Goal: Information Seeking & Learning: Learn about a topic

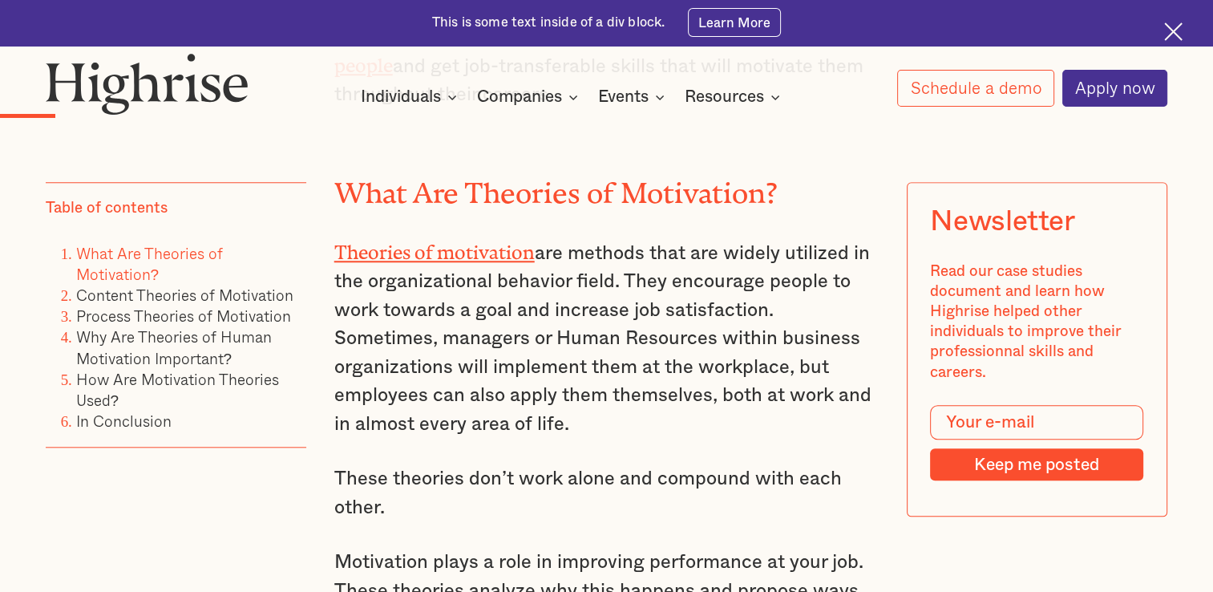
scroll to position [1480, 0]
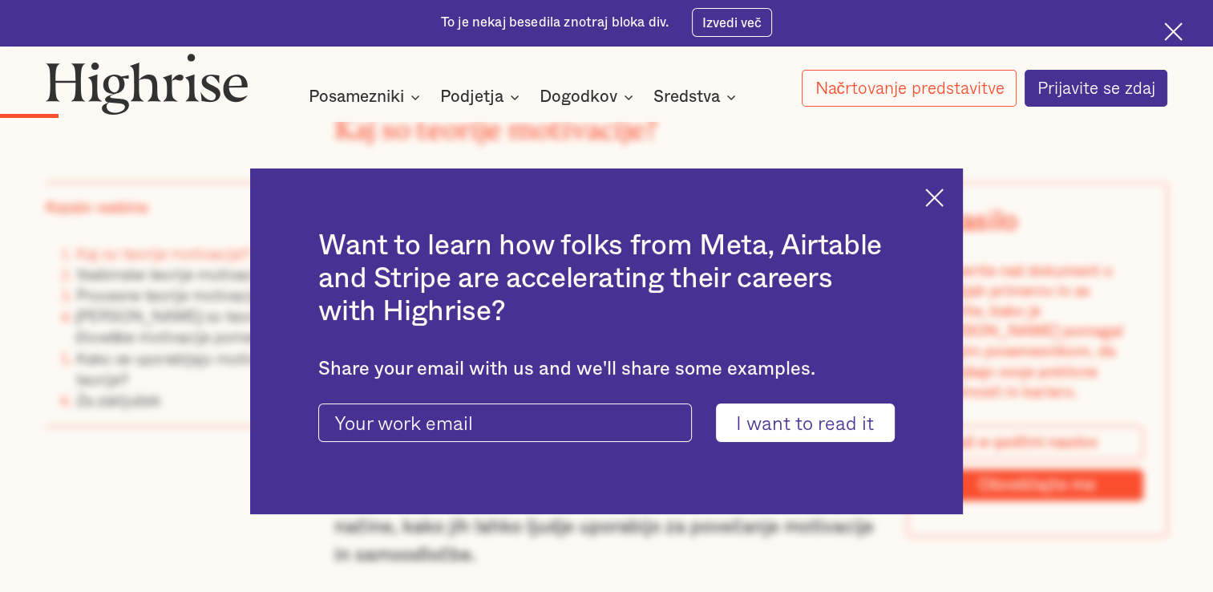
click at [939, 185] on div "Want to learn how folks from Meta, Airtable and Stripe are accelerating their c…" at bounding box center [606, 340] width 713 height 345
click at [939, 188] on img at bounding box center [934, 197] width 18 height 18
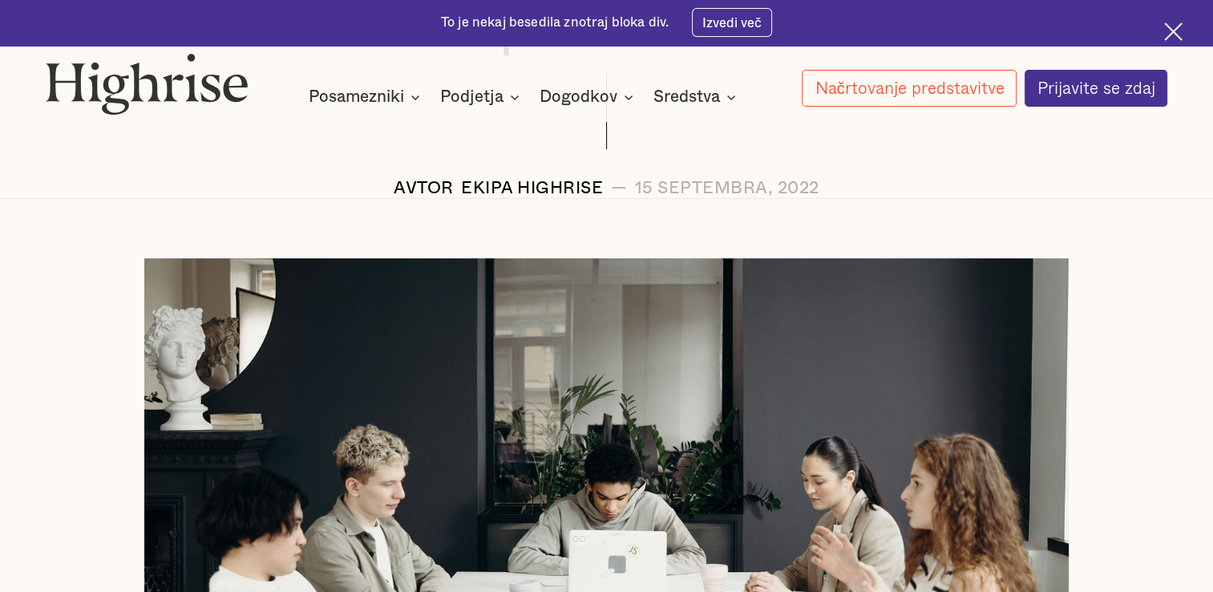
scroll to position [426, 0]
drag, startPoint x: 455, startPoint y: 189, endPoint x: 606, endPoint y: 194, distance: 150.8
click at [606, 194] on div "AVTOR Ekipa Highrise — 15 septembra, 2022" at bounding box center [607, 188] width 1122 height 18
copy div "Ekipa Highrise"
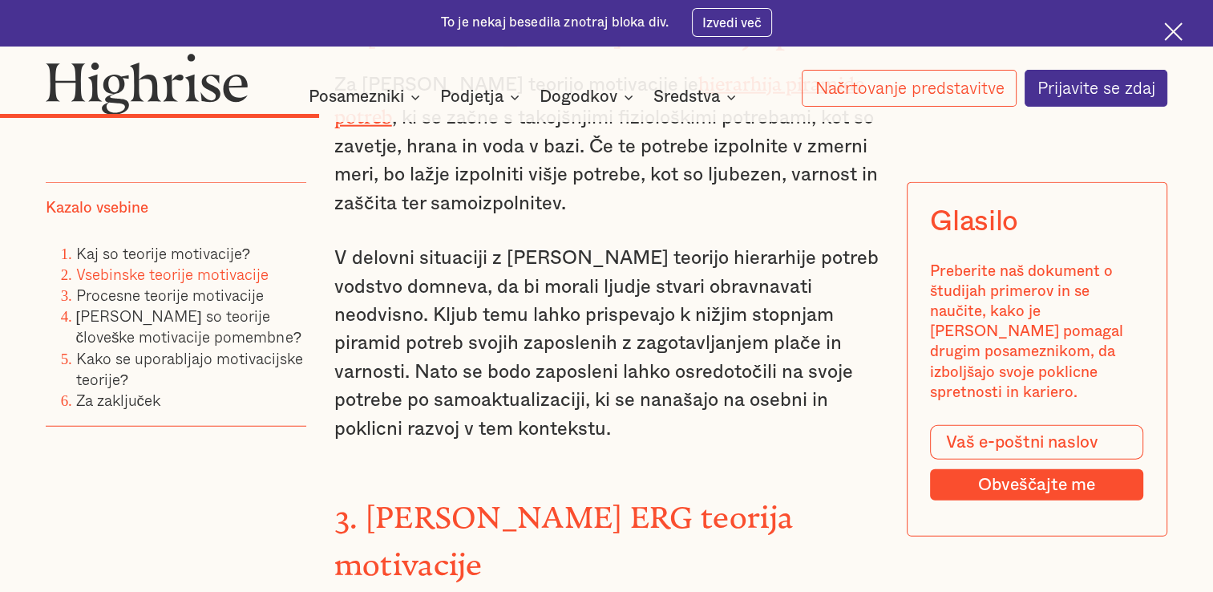
scroll to position [3999, 0]
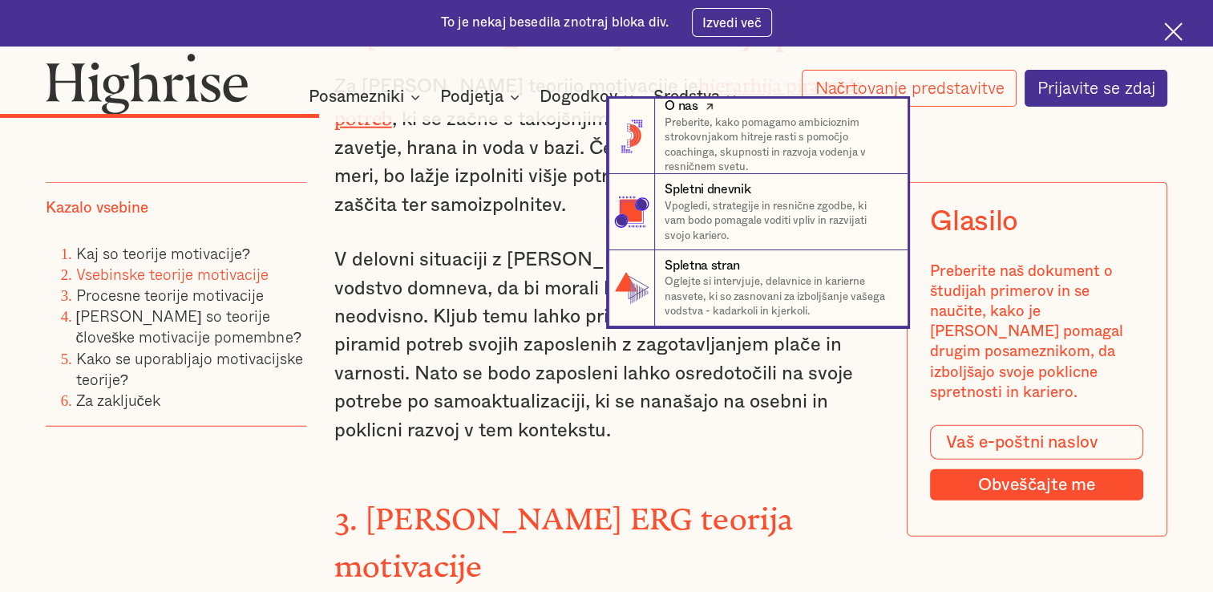
click at [734, 101] on div "O nas" at bounding box center [779, 106] width 228 height 18
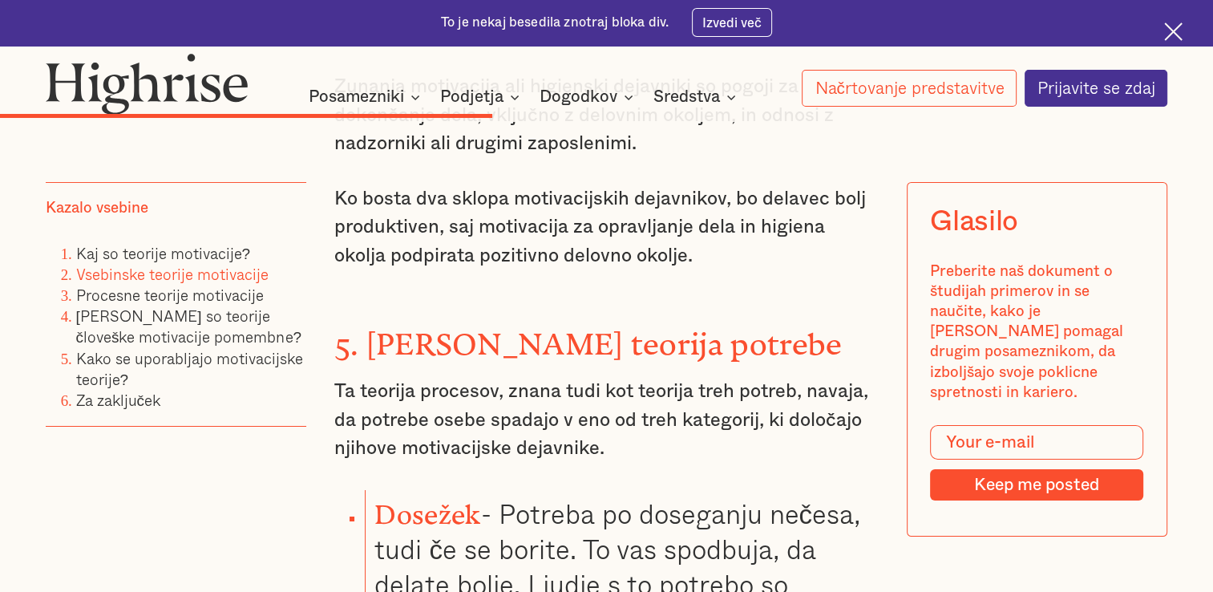
scroll to position [5650, 0]
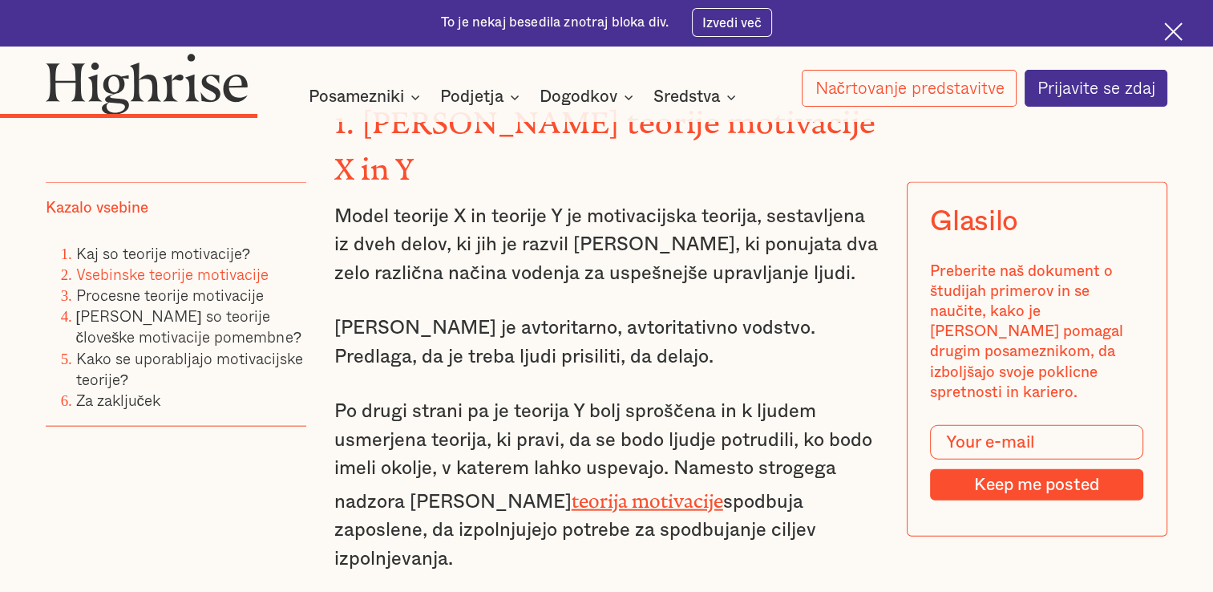
scroll to position [3416, 0]
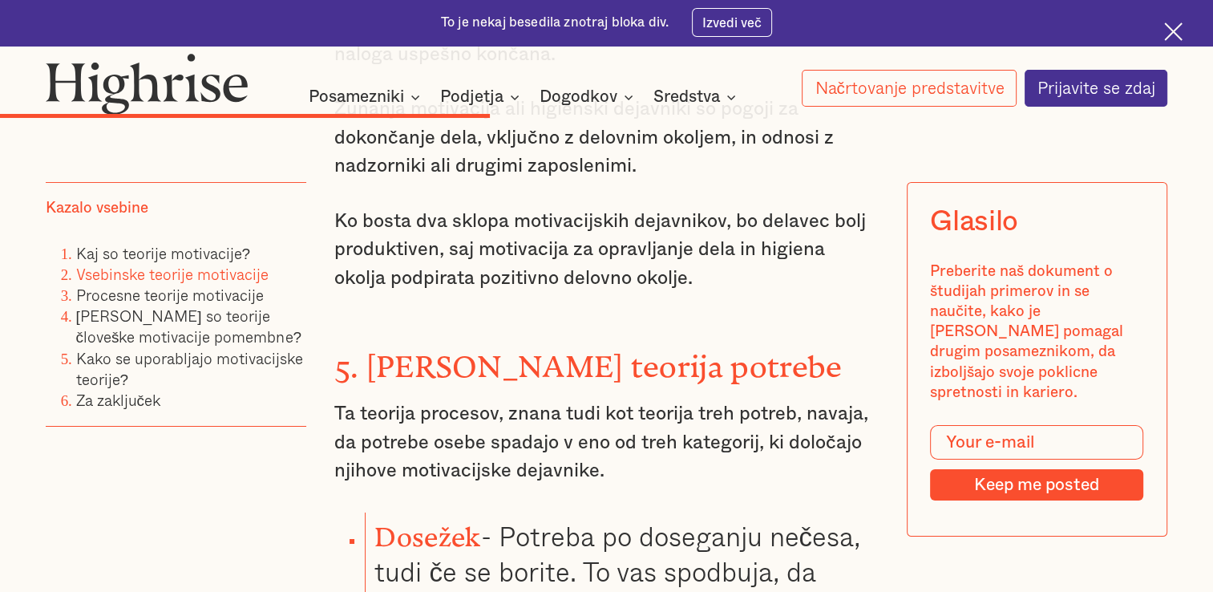
scroll to position [5627, 0]
click at [733, 515] on font "Dosežek - Potreba po doseganju nečesa, tudi če se borite. To vas spodbuja, da d…" at bounding box center [617, 588] width 486 height 147
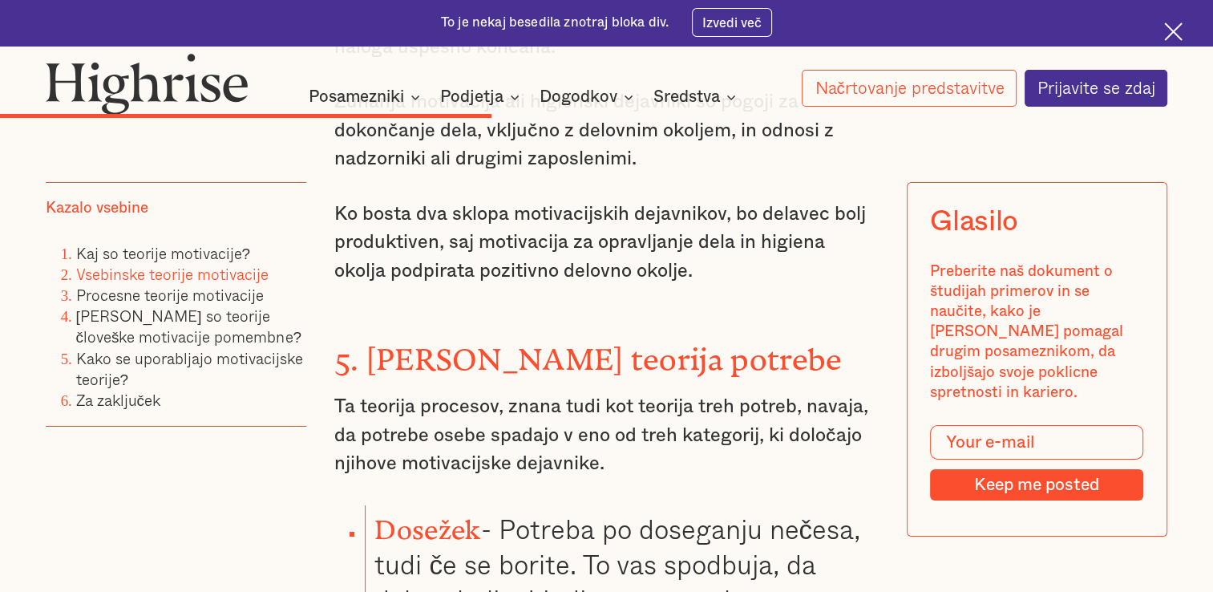
scroll to position [5647, 0]
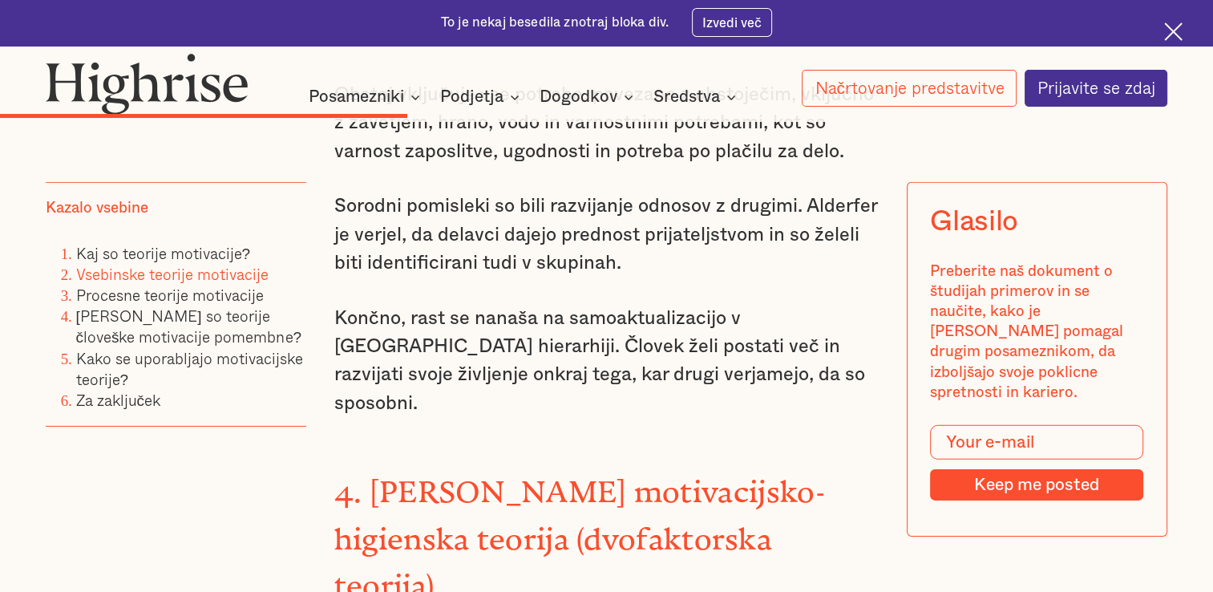
scroll to position [4835, 0]
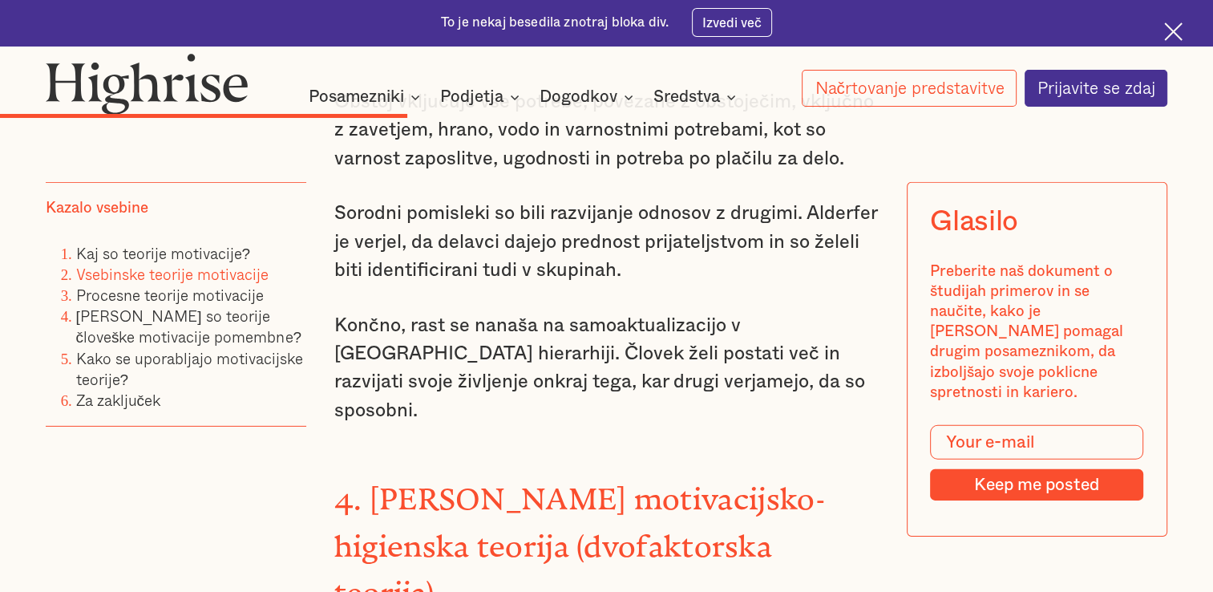
click at [843, 540] on div "Content Theories of Motivation Teorija vsebine opredeljuje potrebe osebe in pri…" at bounding box center [606, 202] width 545 height 4521
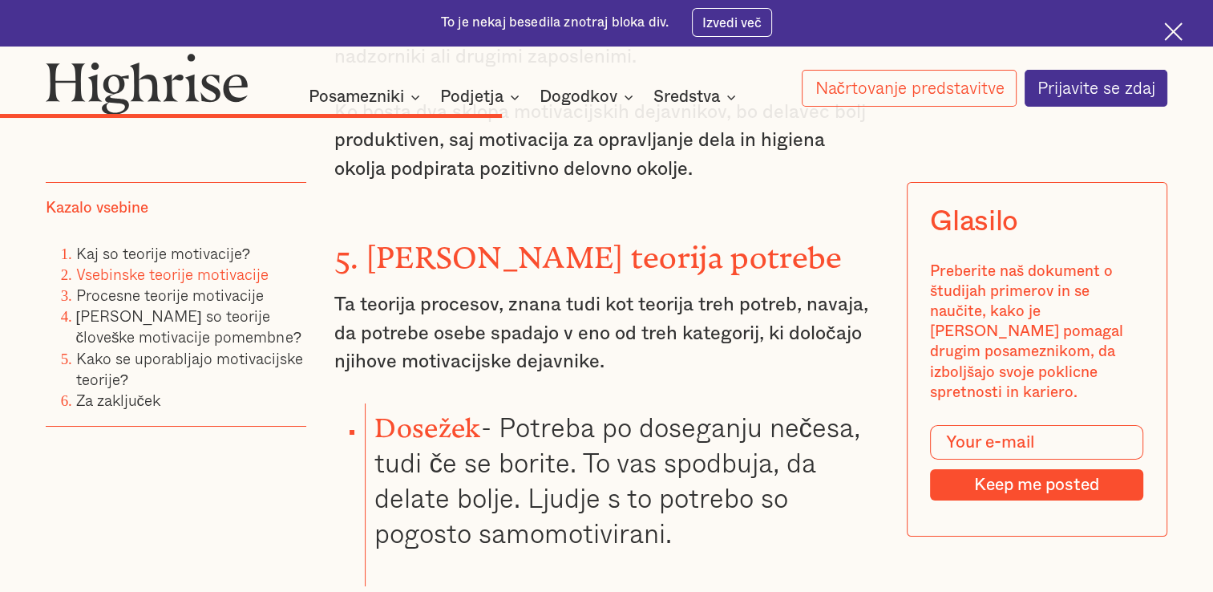
scroll to position [5736, 0]
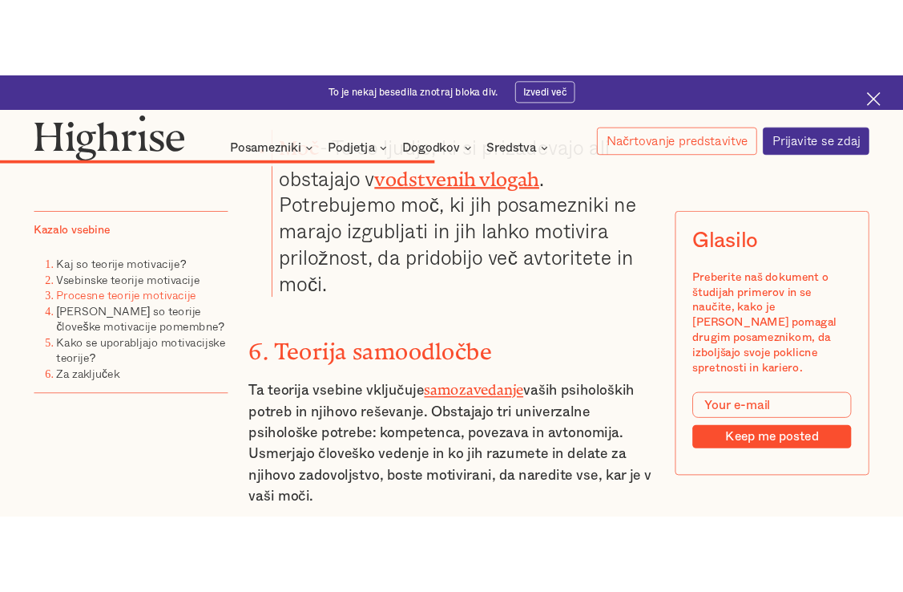
scroll to position [6522, 0]
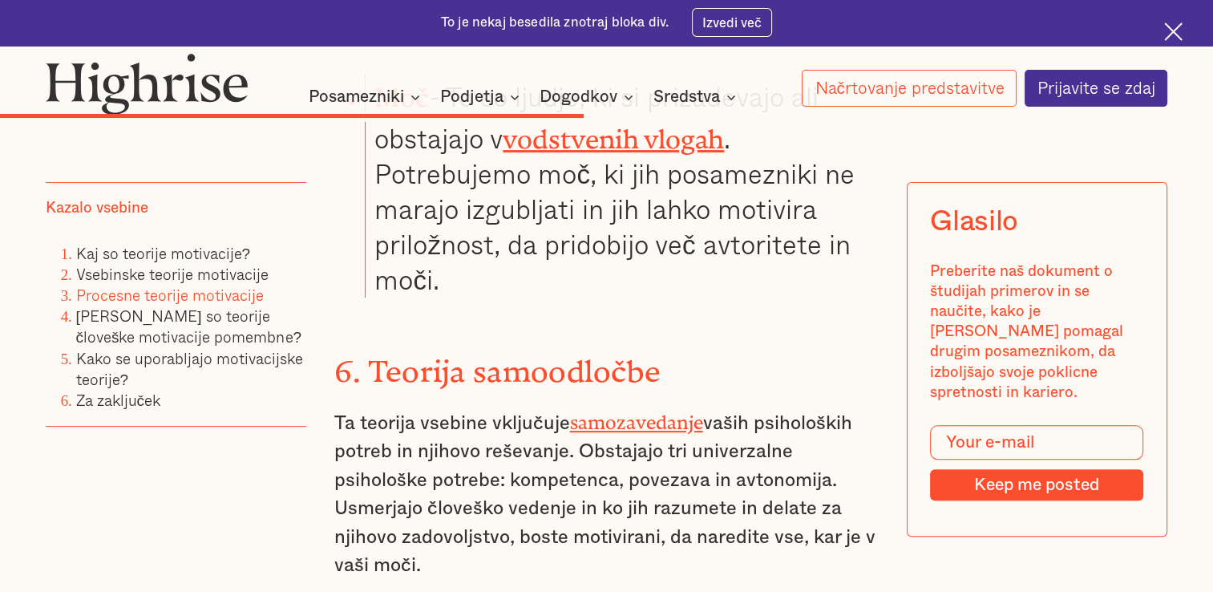
click at [639, 353] on strong "6. Teorija samoodločbe" at bounding box center [497, 362] width 327 height 19
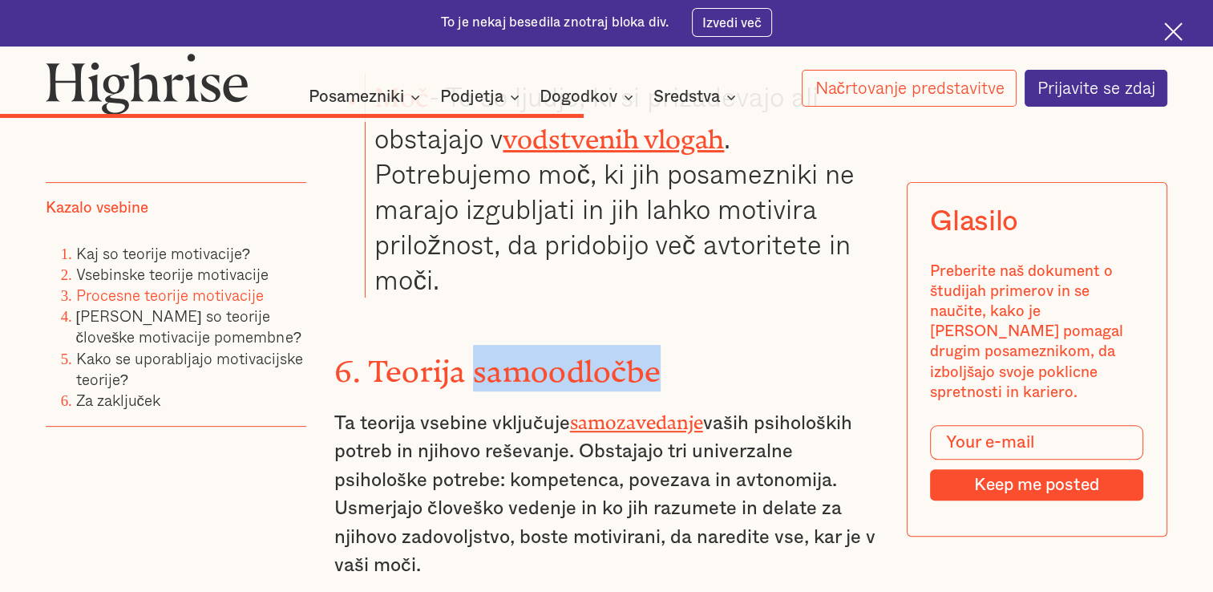
click at [639, 353] on strong "6. Teorija samoodločbe" at bounding box center [497, 362] width 327 height 19
copy strong "6. Teorija samoodločbe"
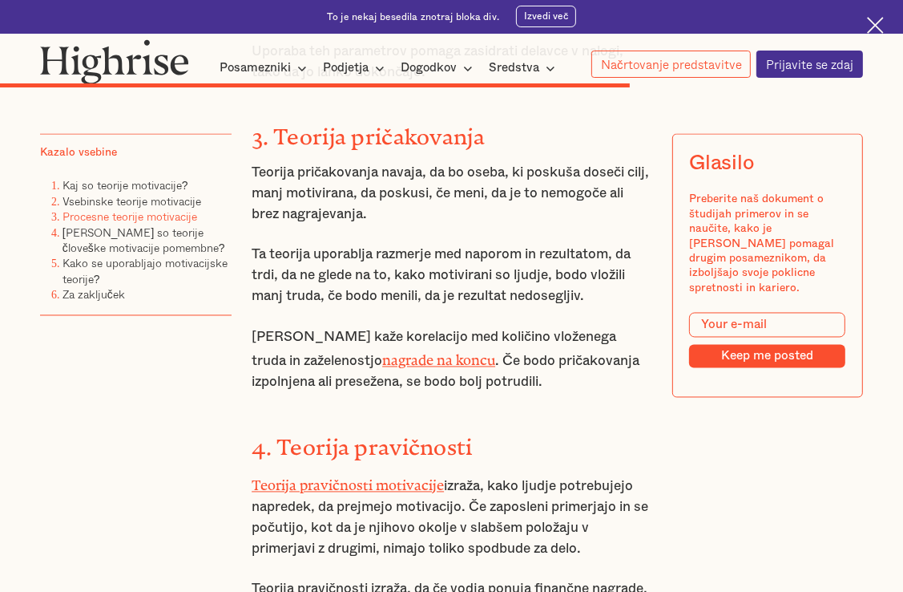
click at [384, 434] on strong "4. Teorija pravičnosti" at bounding box center [362, 441] width 221 height 14
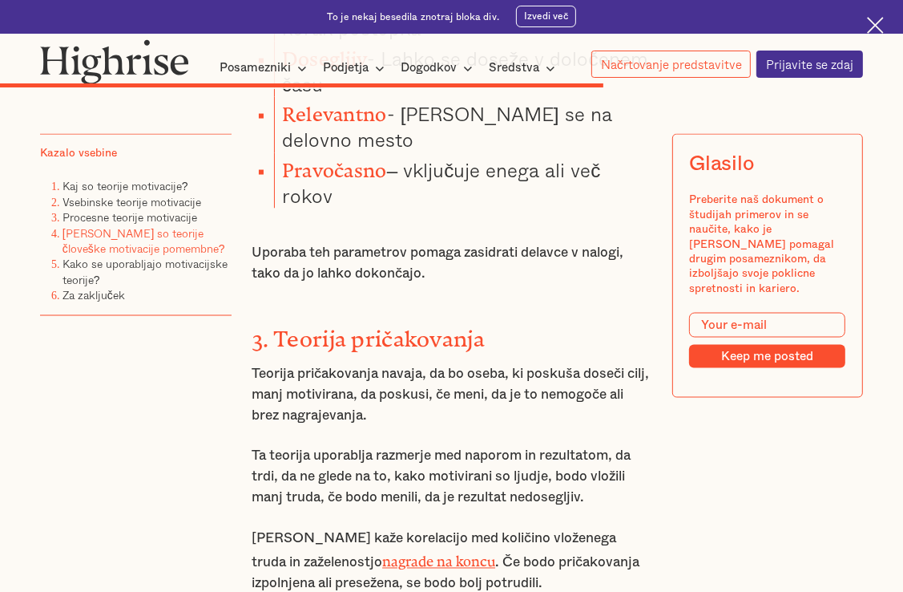
scroll to position [6438, 0]
